Goal: Communication & Community: Connect with others

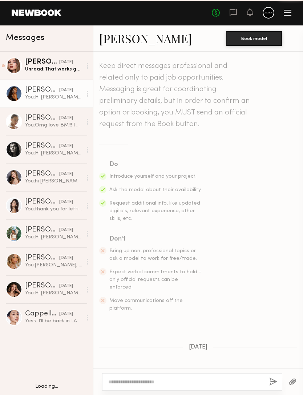
scroll to position [526, 0]
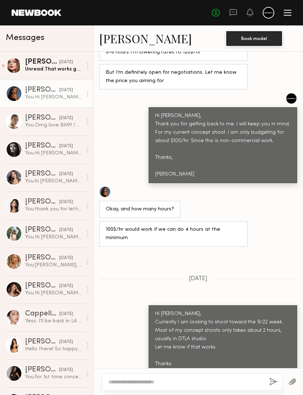
click at [64, 68] on div "Unread: That works great for me!" at bounding box center [53, 69] width 57 height 7
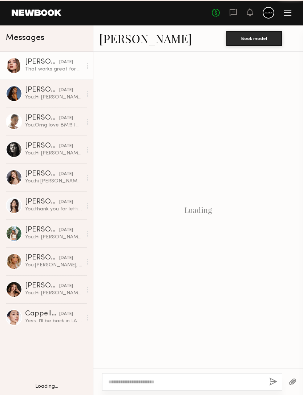
scroll to position [372, 0]
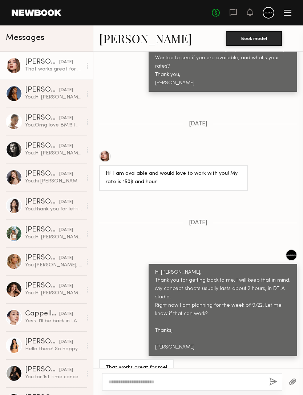
click at [133, 38] on link "Grace W." at bounding box center [145, 39] width 93 height 16
